Goal: Task Accomplishment & Management: Use online tool/utility

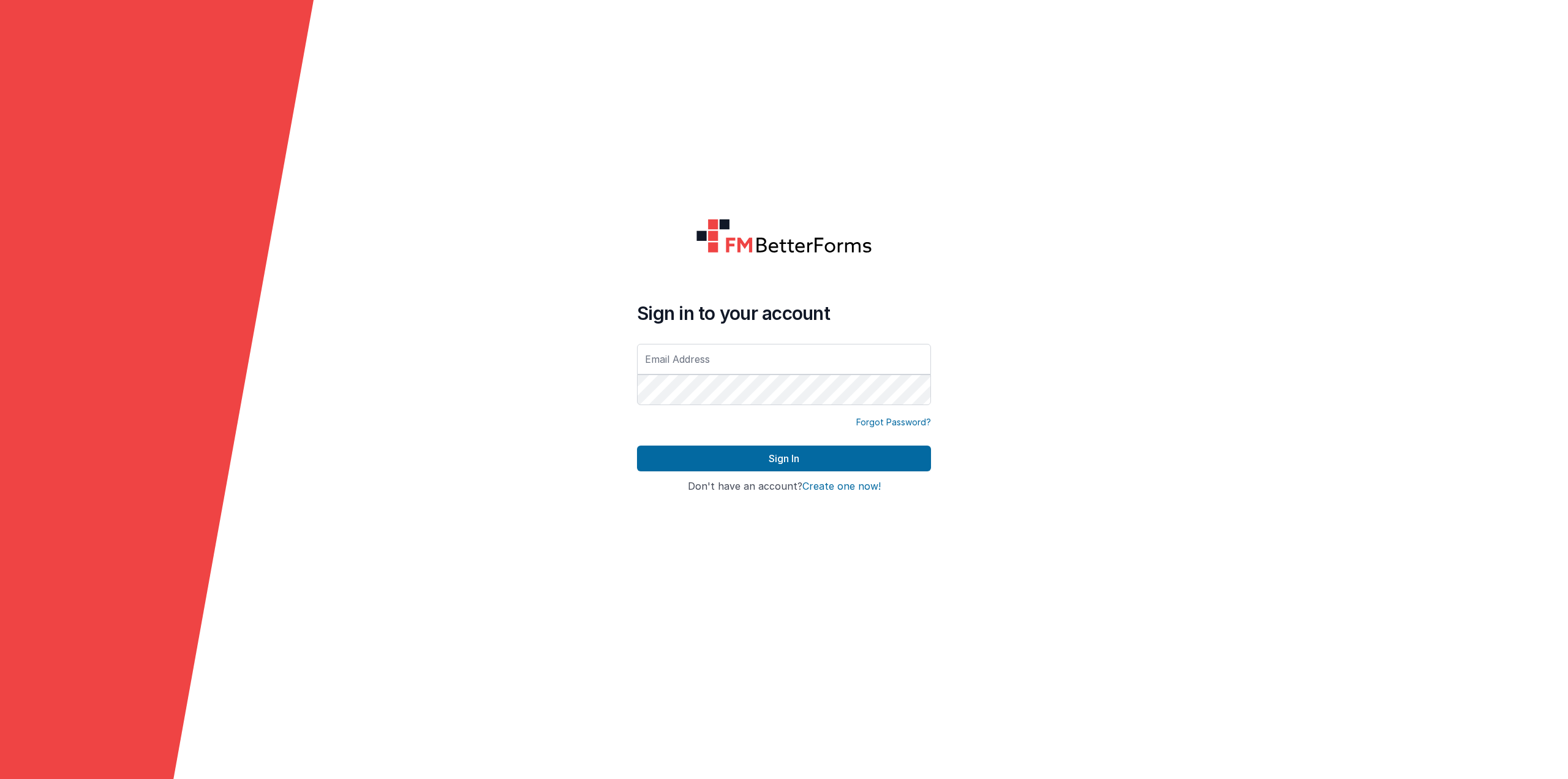
click at [808, 352] on input "text" at bounding box center [784, 359] width 294 height 31
type input "a"
type input "[EMAIL_ADDRESS][DOMAIN_NAME]"
click at [637, 446] on button "Sign In" at bounding box center [784, 459] width 294 height 26
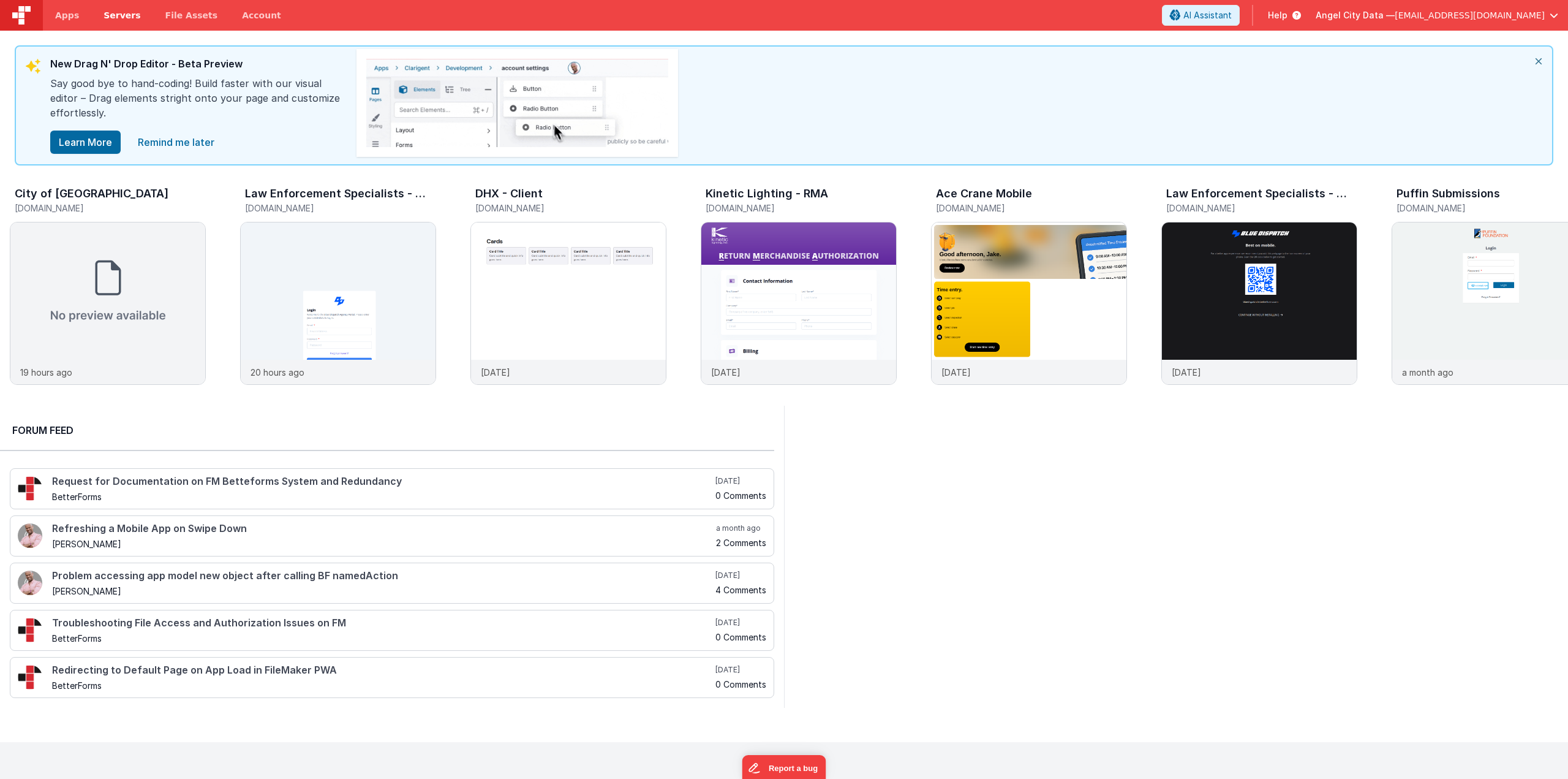
click at [117, 14] on span "Servers" at bounding box center [122, 15] width 37 height 12
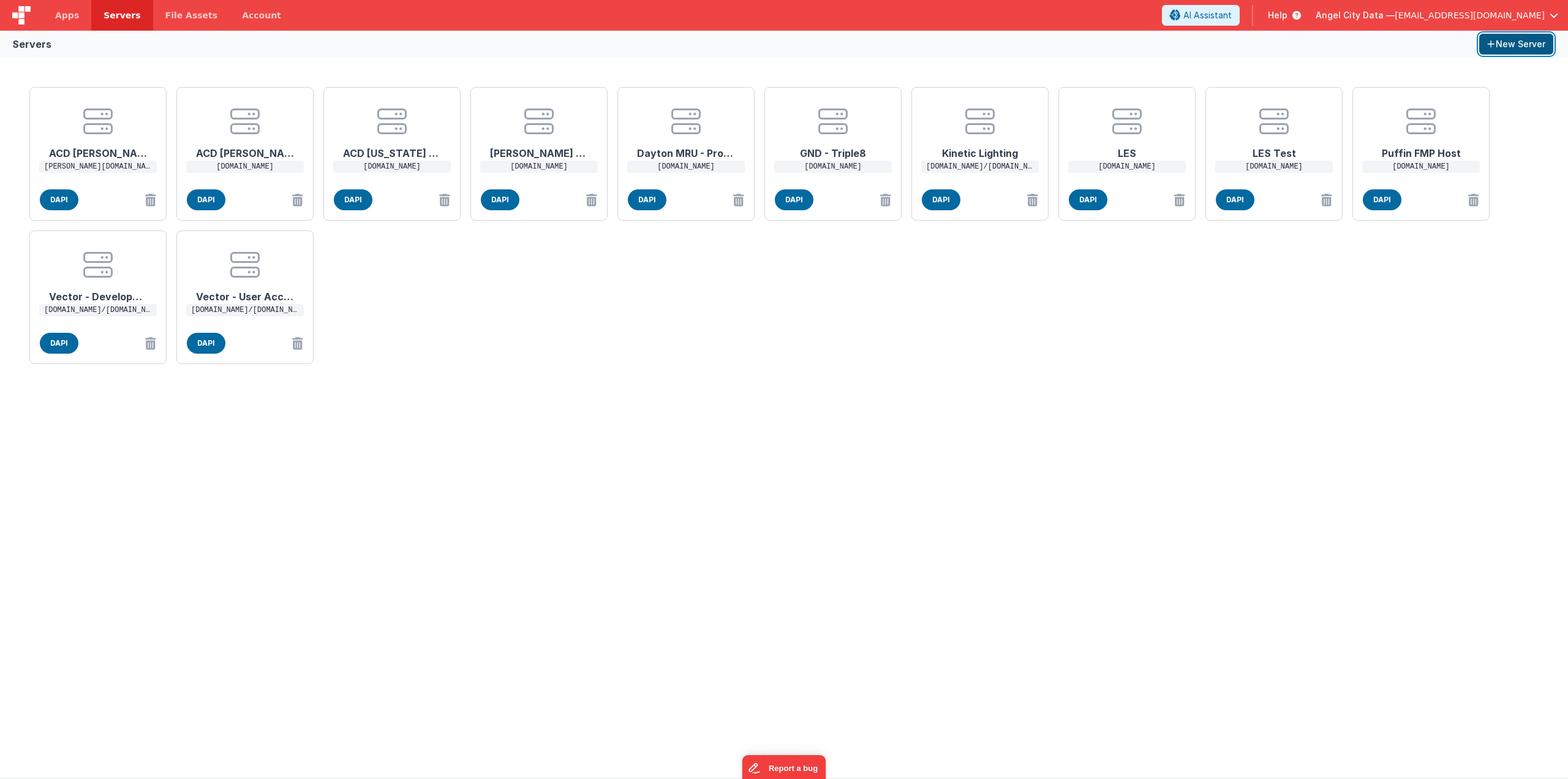
click at [1534, 50] on button "New Server" at bounding box center [1516, 44] width 74 height 20
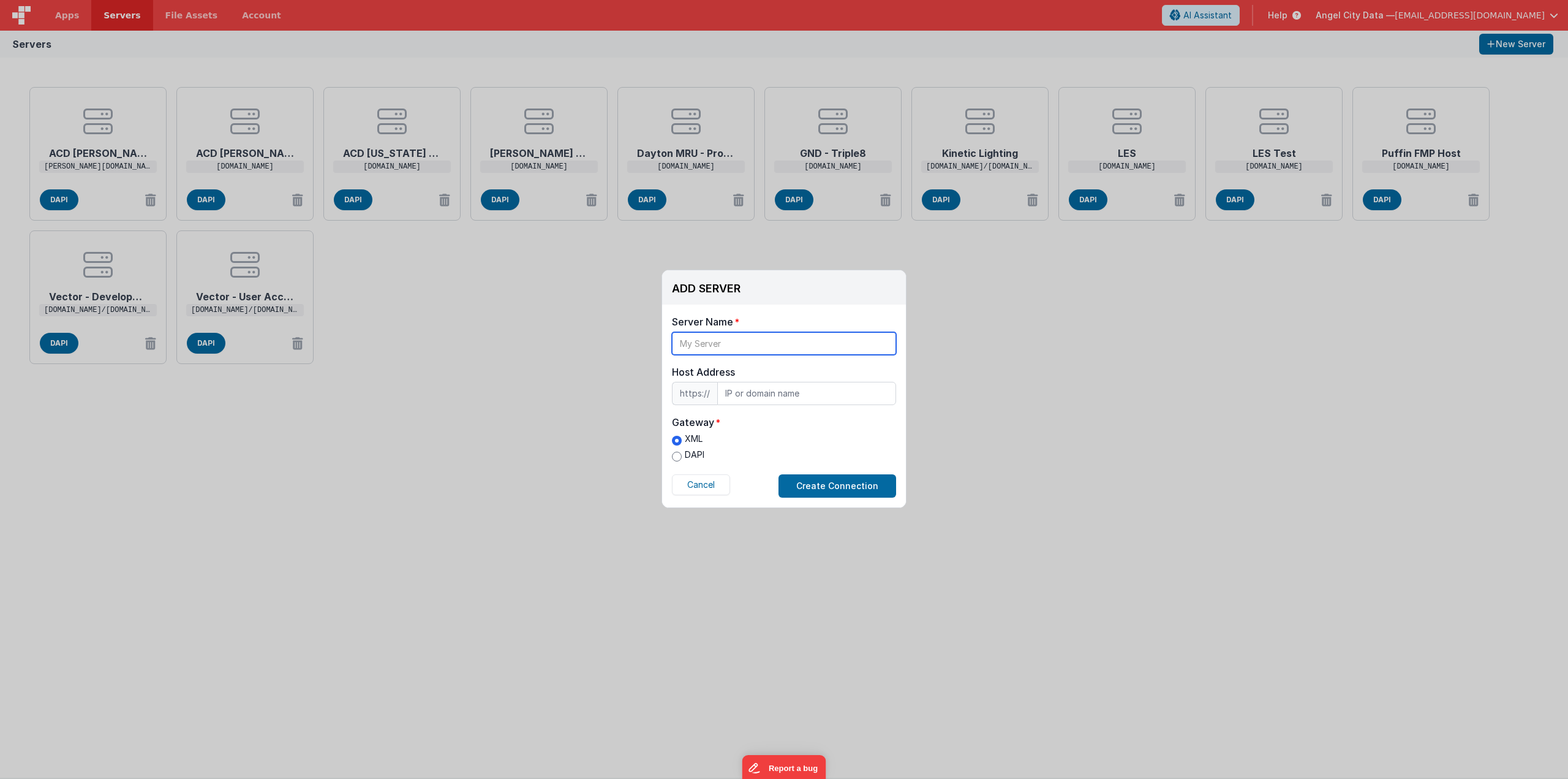
click at [748, 336] on input "text" at bounding box center [784, 343] width 224 height 23
type input "[PERSON_NAME]"
click at [808, 394] on input "text" at bounding box center [807, 394] width 179 height 23
paste input "[TECHNICAL_ID]"
type input "[TECHNICAL_ID]"
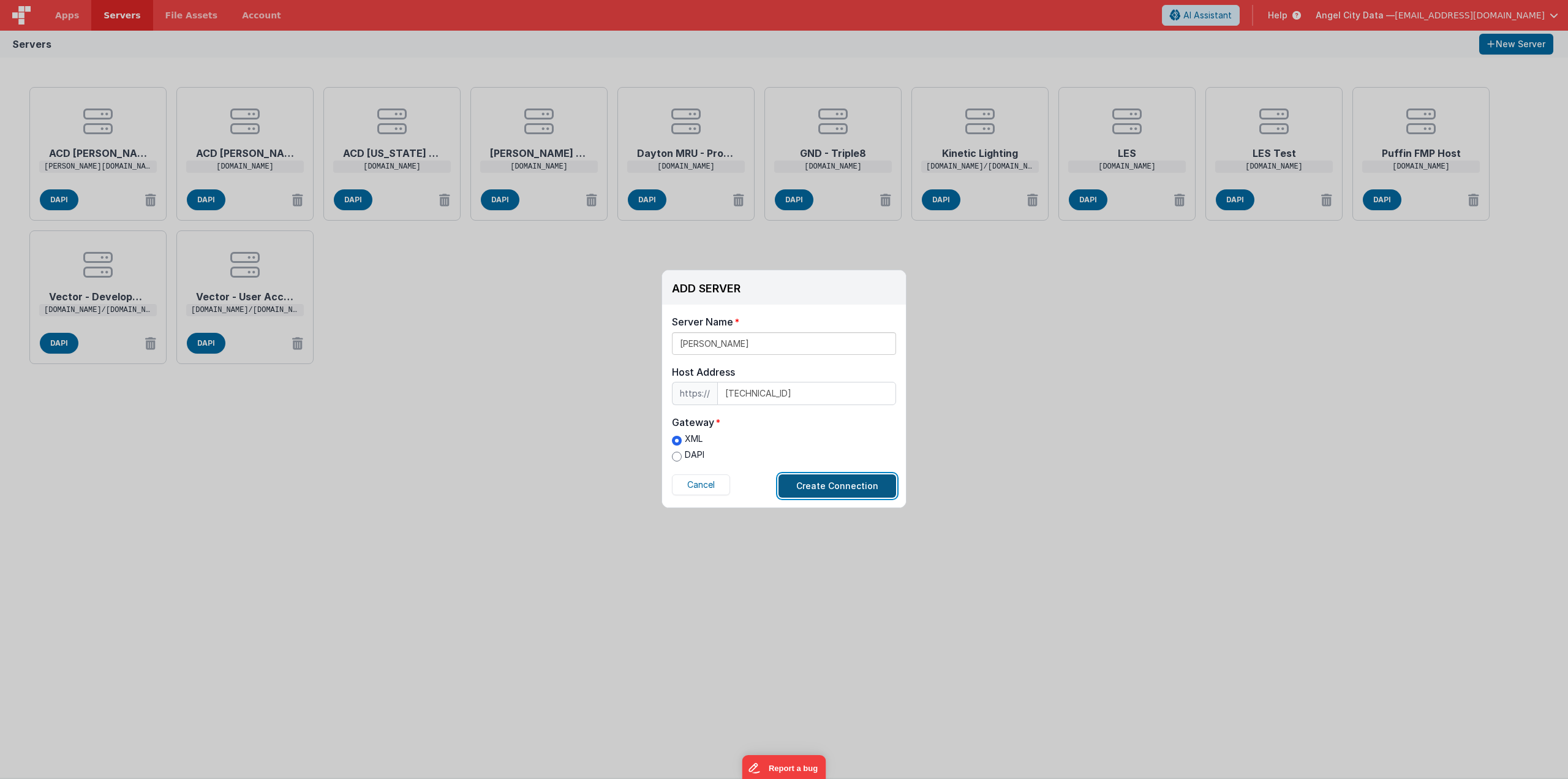
click at [815, 484] on button "Create Connection" at bounding box center [837, 486] width 117 height 23
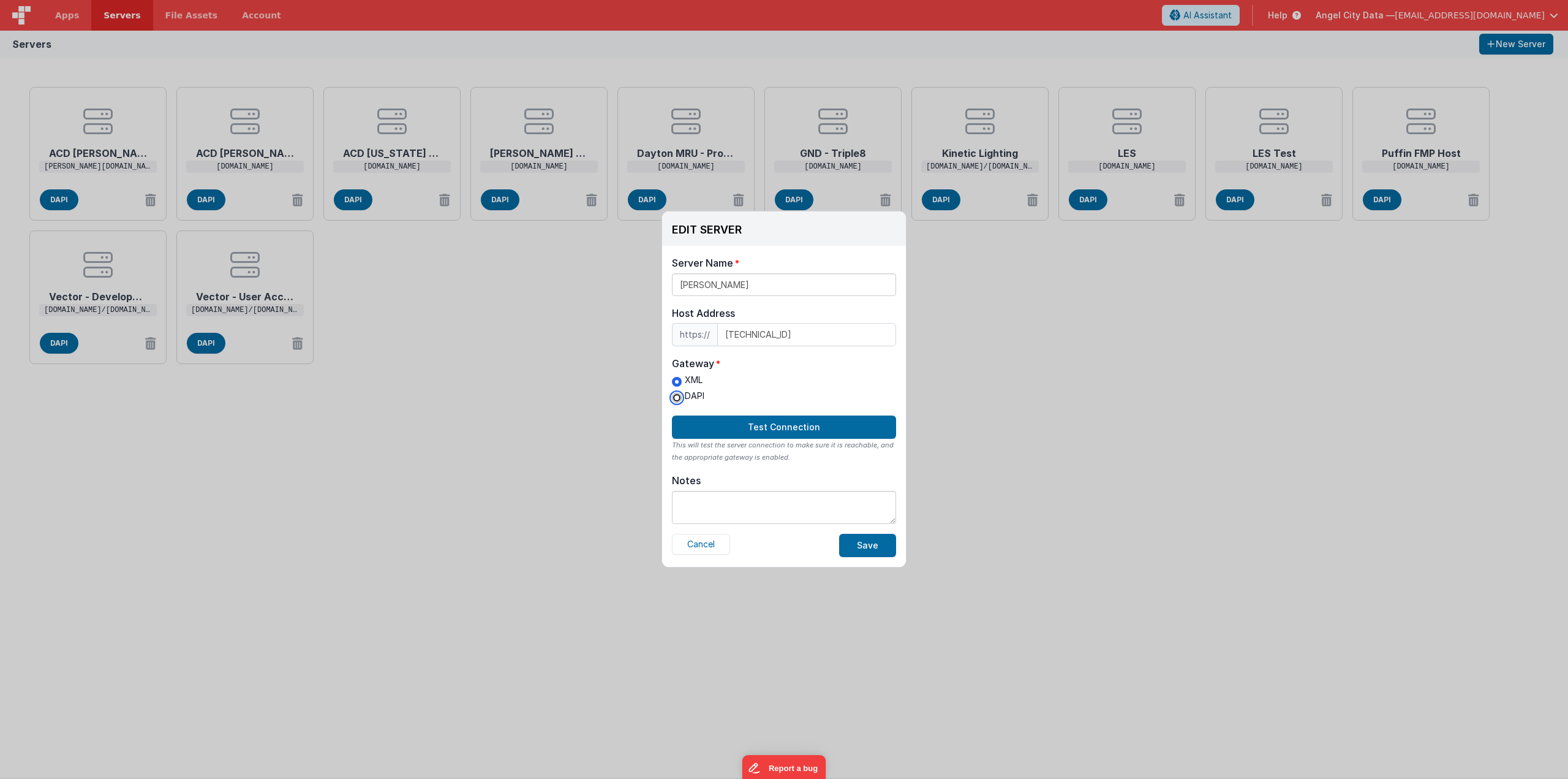
click at [678, 399] on input "DAPI" at bounding box center [677, 398] width 10 height 10
radio input "true"
click at [861, 548] on button "Save" at bounding box center [867, 545] width 57 height 23
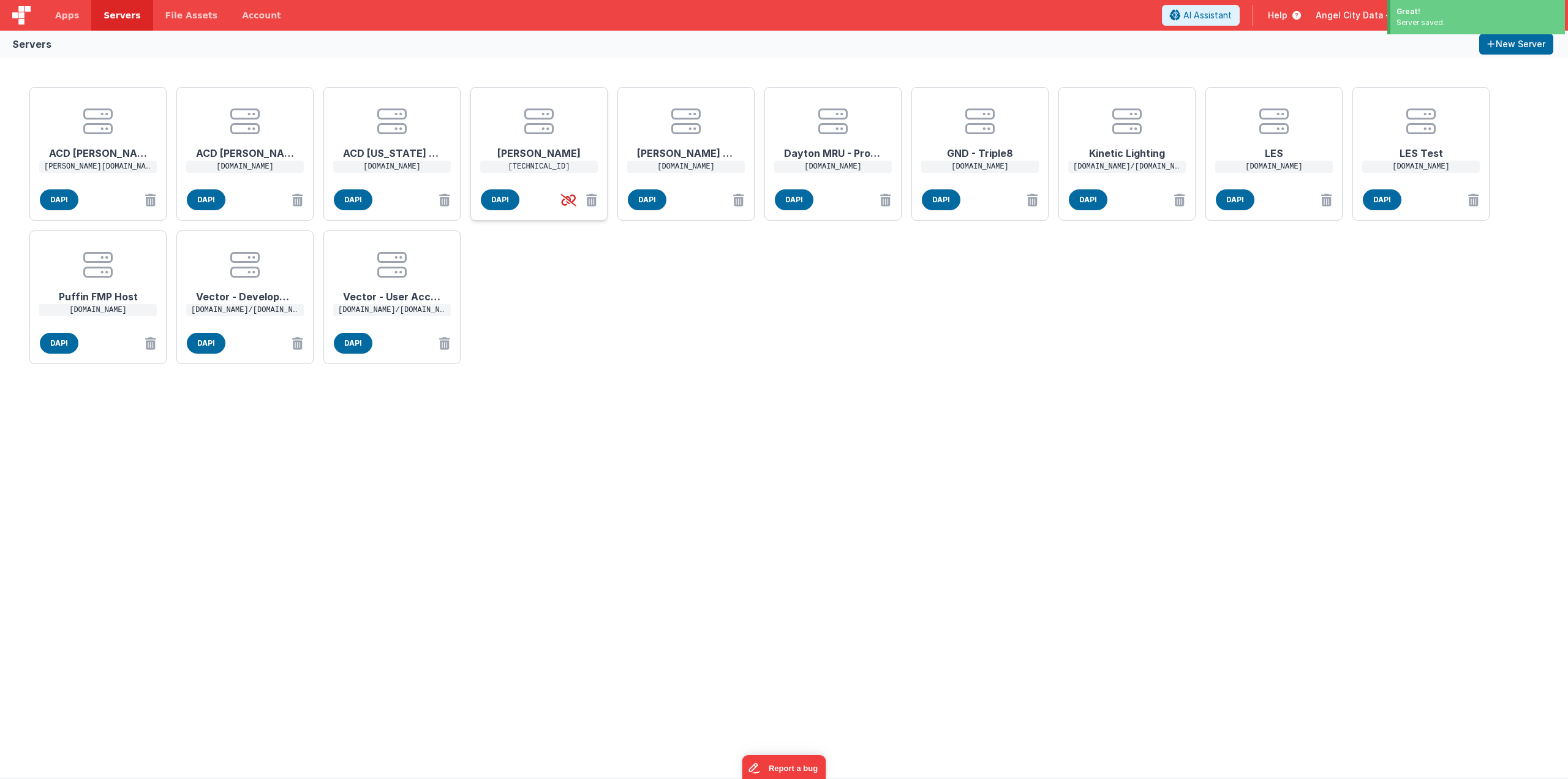
click at [519, 147] on h1 "[PERSON_NAME]" at bounding box center [538, 148] width 98 height 25
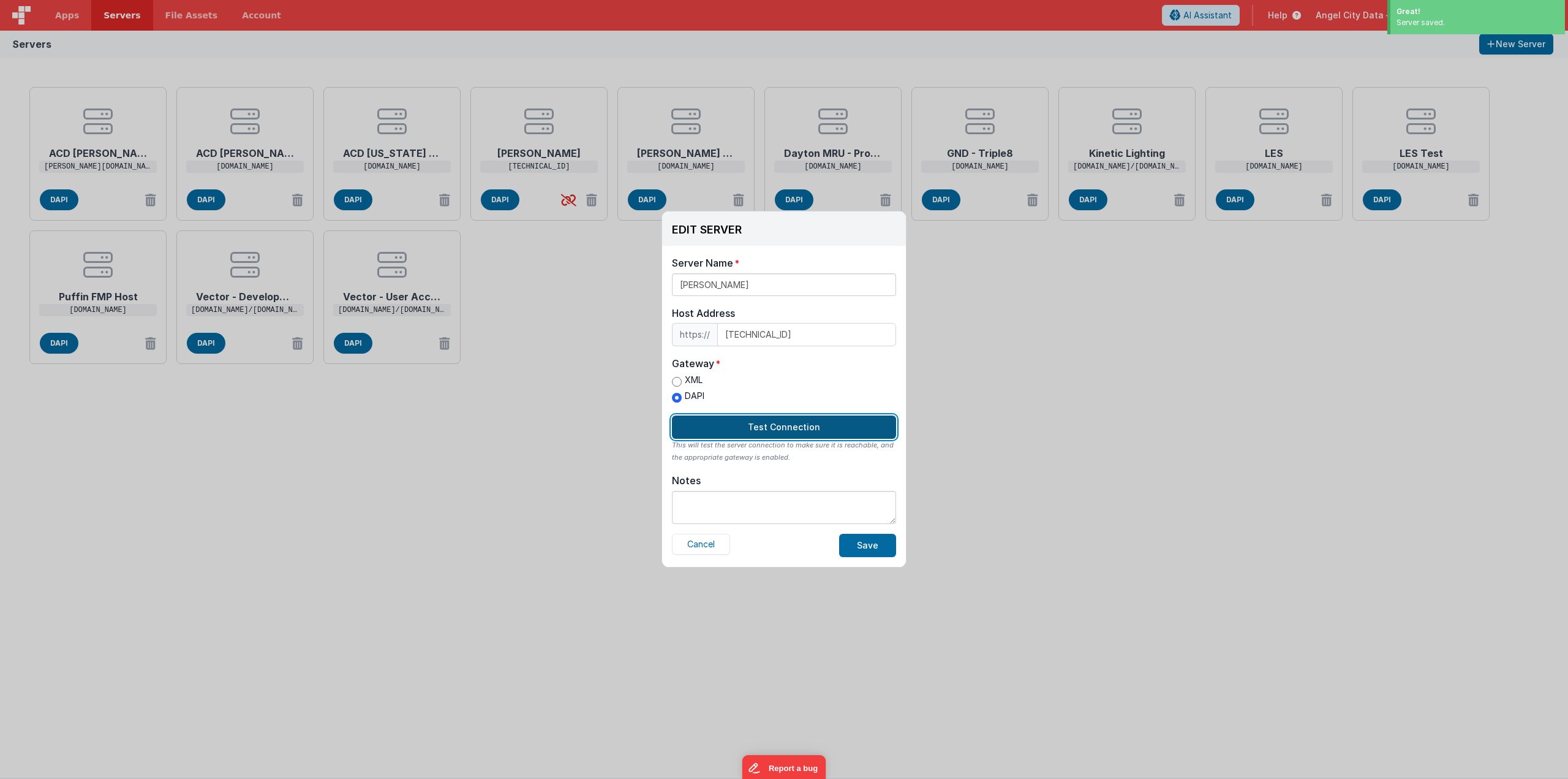
click at [815, 428] on button "Test Connection" at bounding box center [784, 427] width 224 height 23
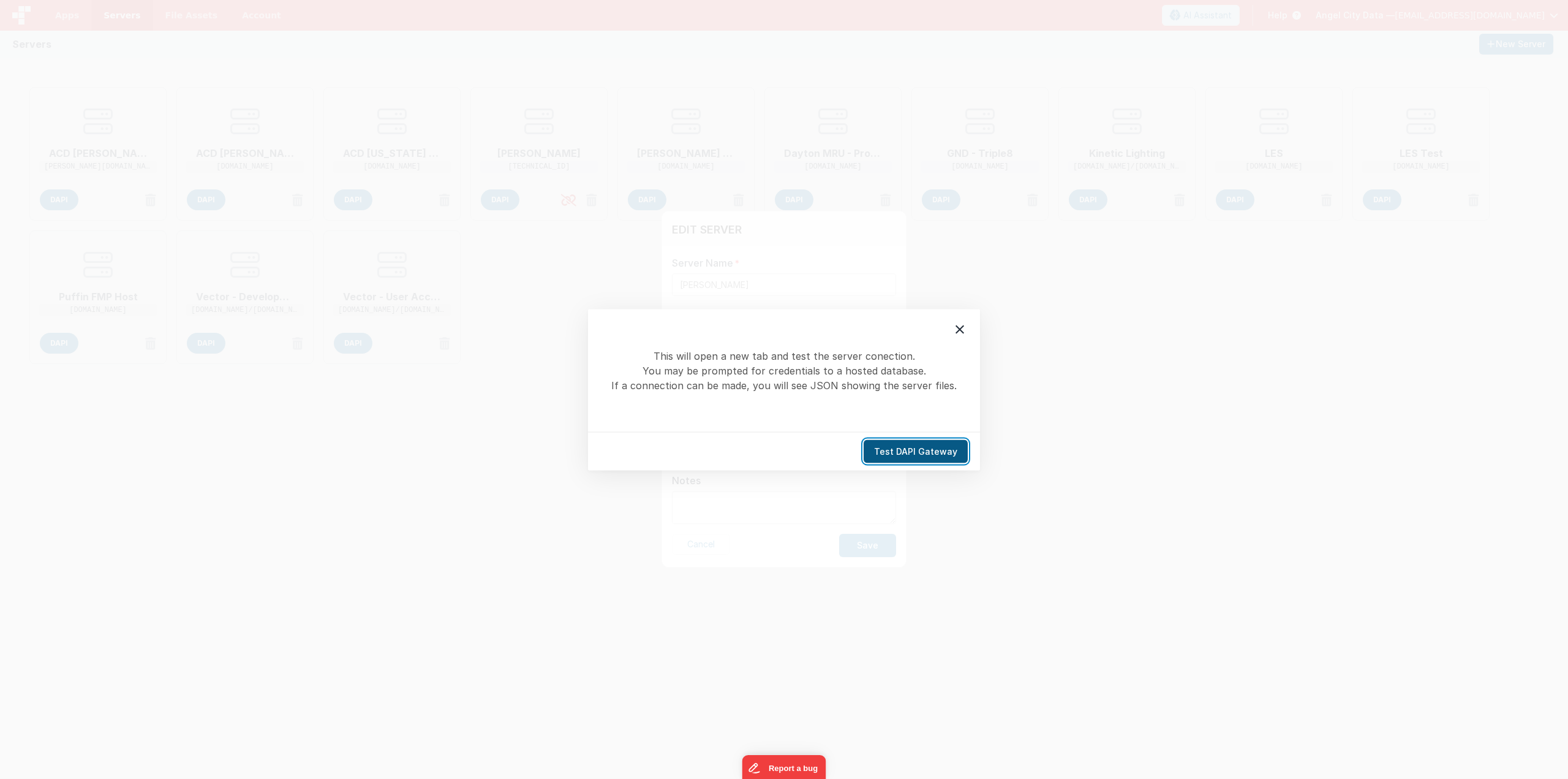
click at [914, 451] on button "Test DAPI Gateway" at bounding box center [915, 451] width 104 height 23
click at [947, 329] on div at bounding box center [960, 329] width 26 height 26
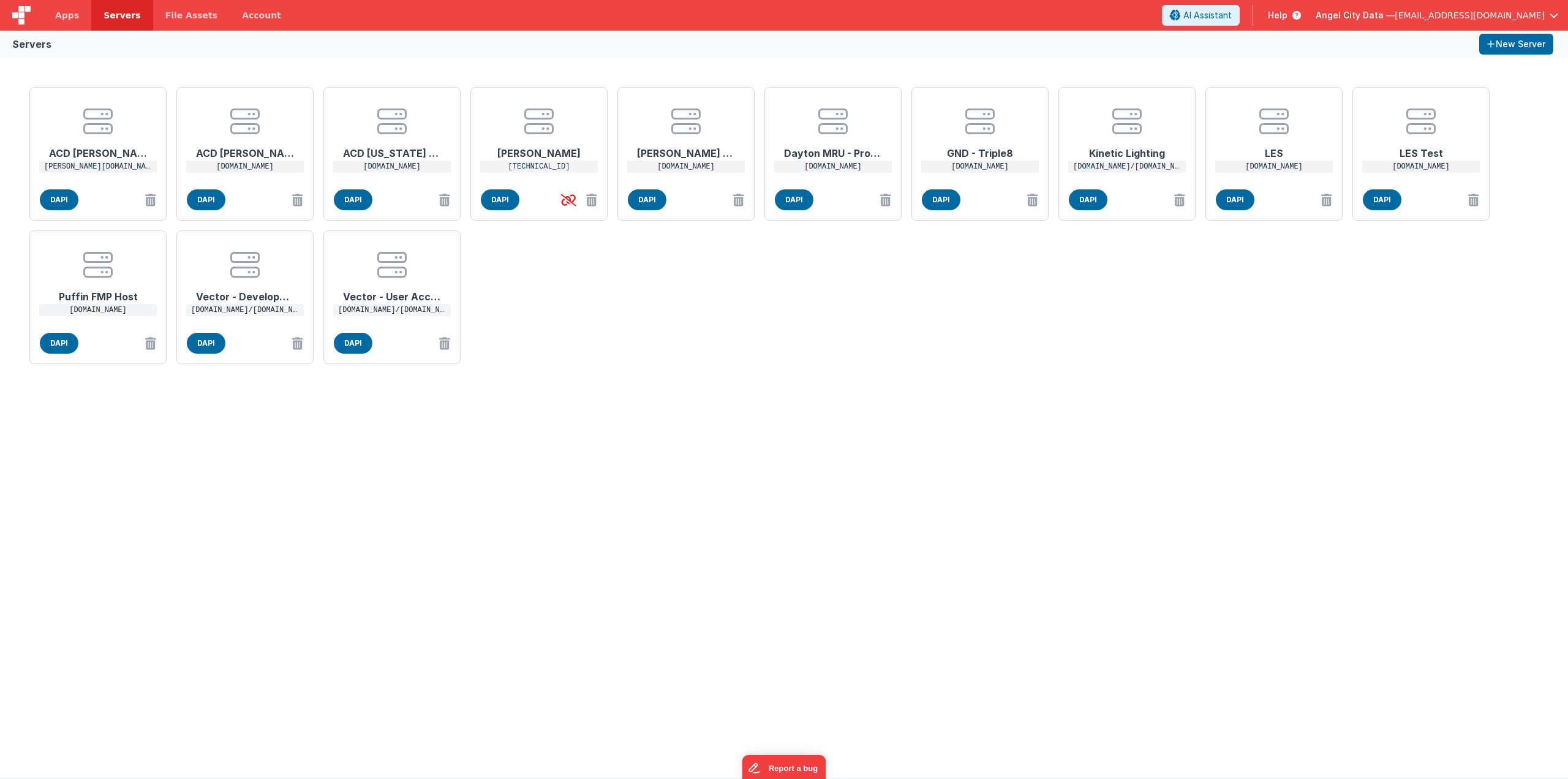
click at [979, 323] on div "EDIT SERVER Delete Server Delete Server Name Ace Crane Host Address https:// [T…" at bounding box center [784, 390] width 1568 height 779
